Goal: Find specific page/section: Find specific page/section

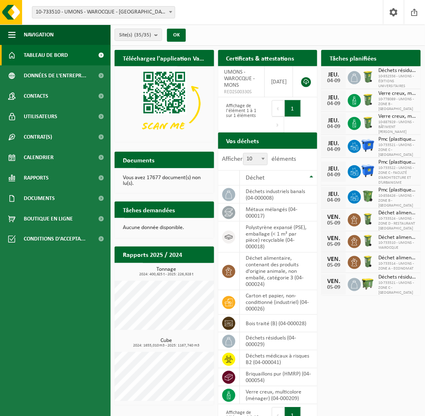
click at [132, 11] on span "10-733510 - UMONS - WAROCQUE - [GEOGRAPHIC_DATA]" at bounding box center [103, 12] width 142 height 11
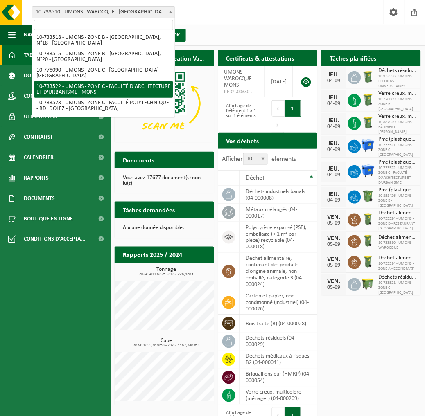
scroll to position [318, 0]
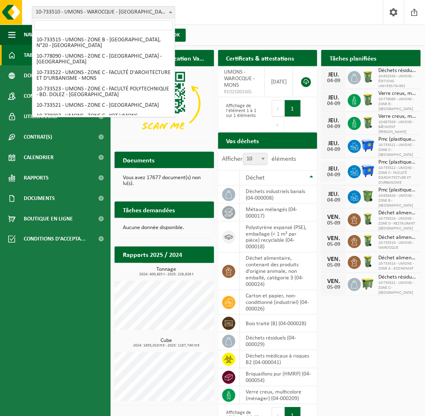
select select "25372"
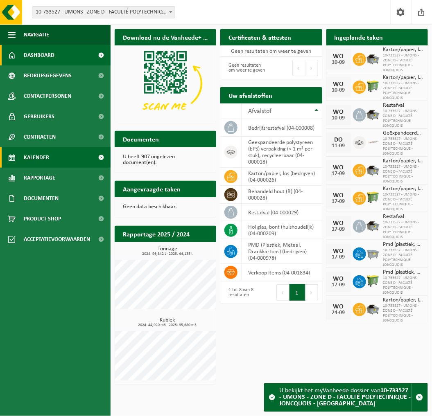
click at [63, 151] on link "Kalender" at bounding box center [55, 157] width 111 height 20
